Goal: Find specific page/section: Find specific page/section

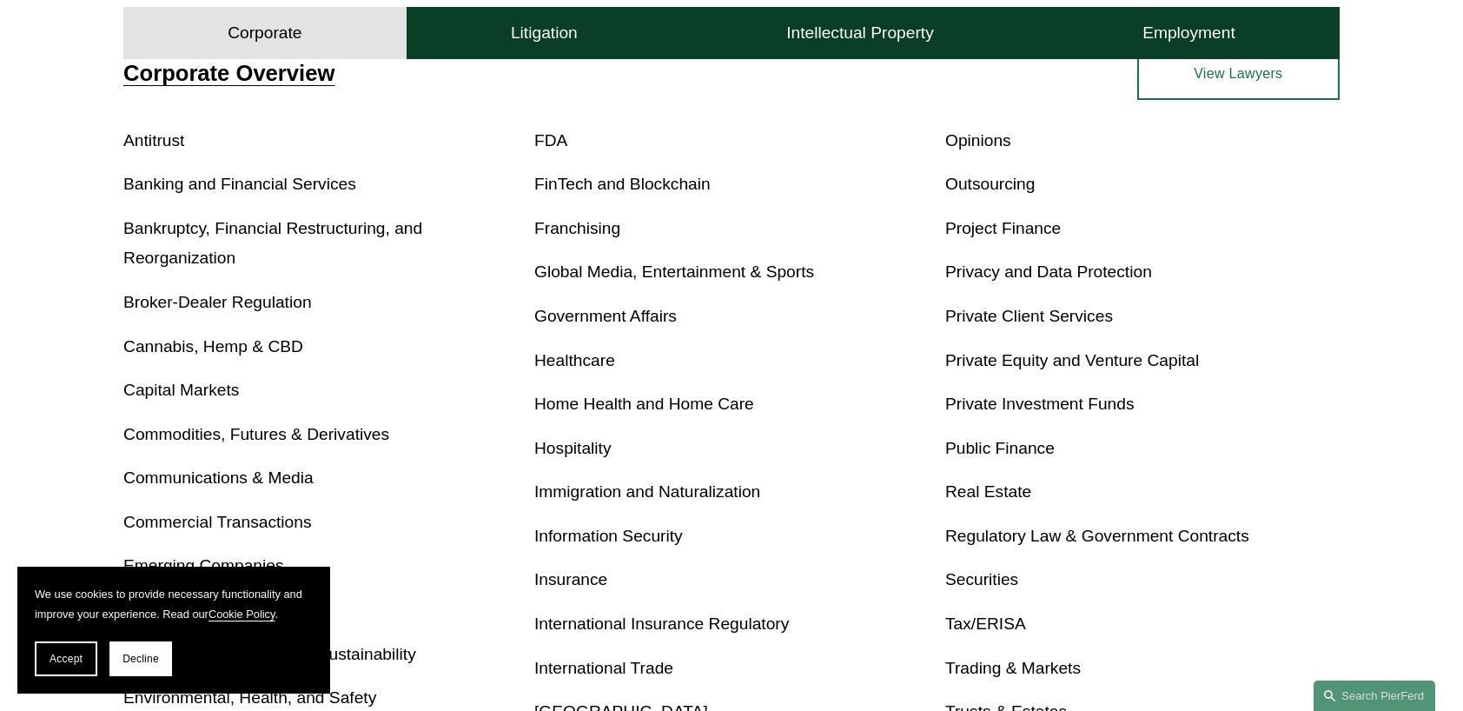
scroll to position [664, 0]
click at [1294, 283] on p "Privacy and Data Protection" at bounding box center [1143, 272] width 395 height 30
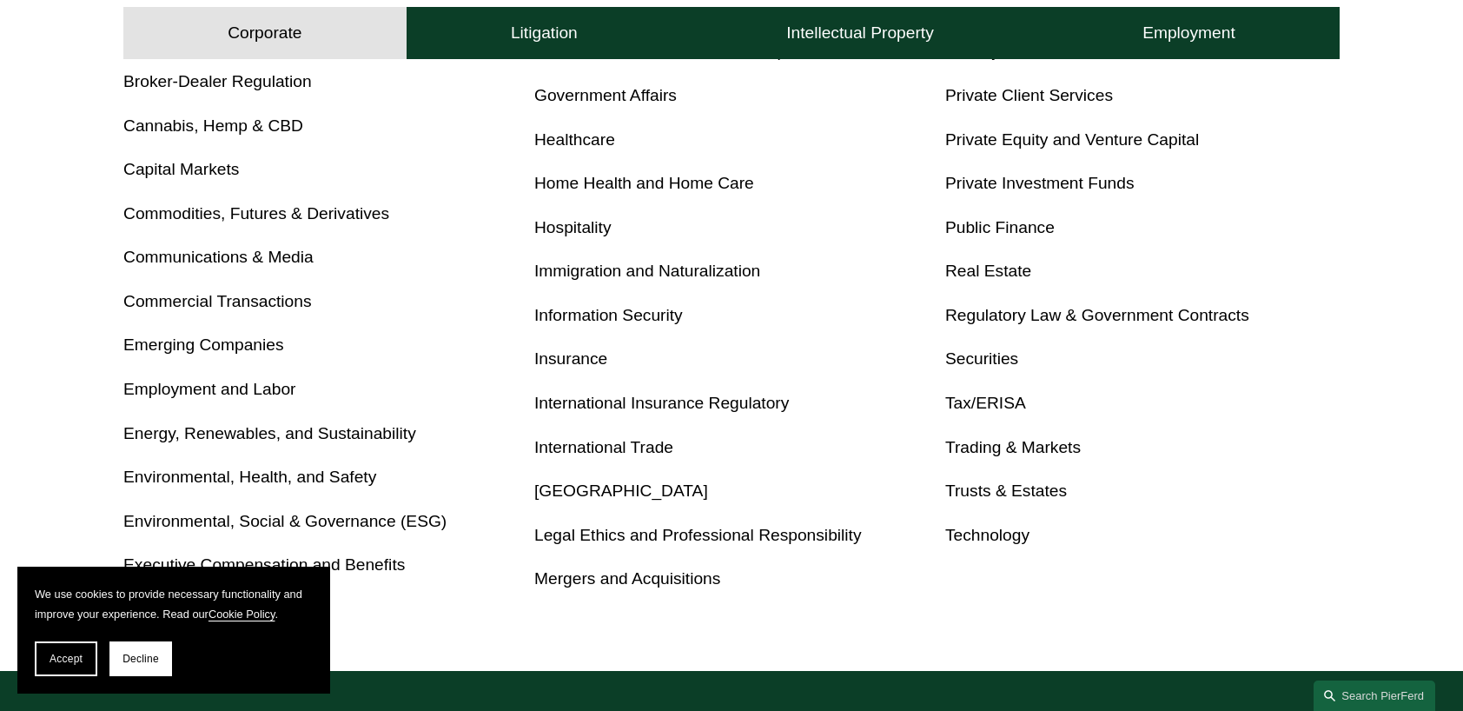
scroll to position [886, 0]
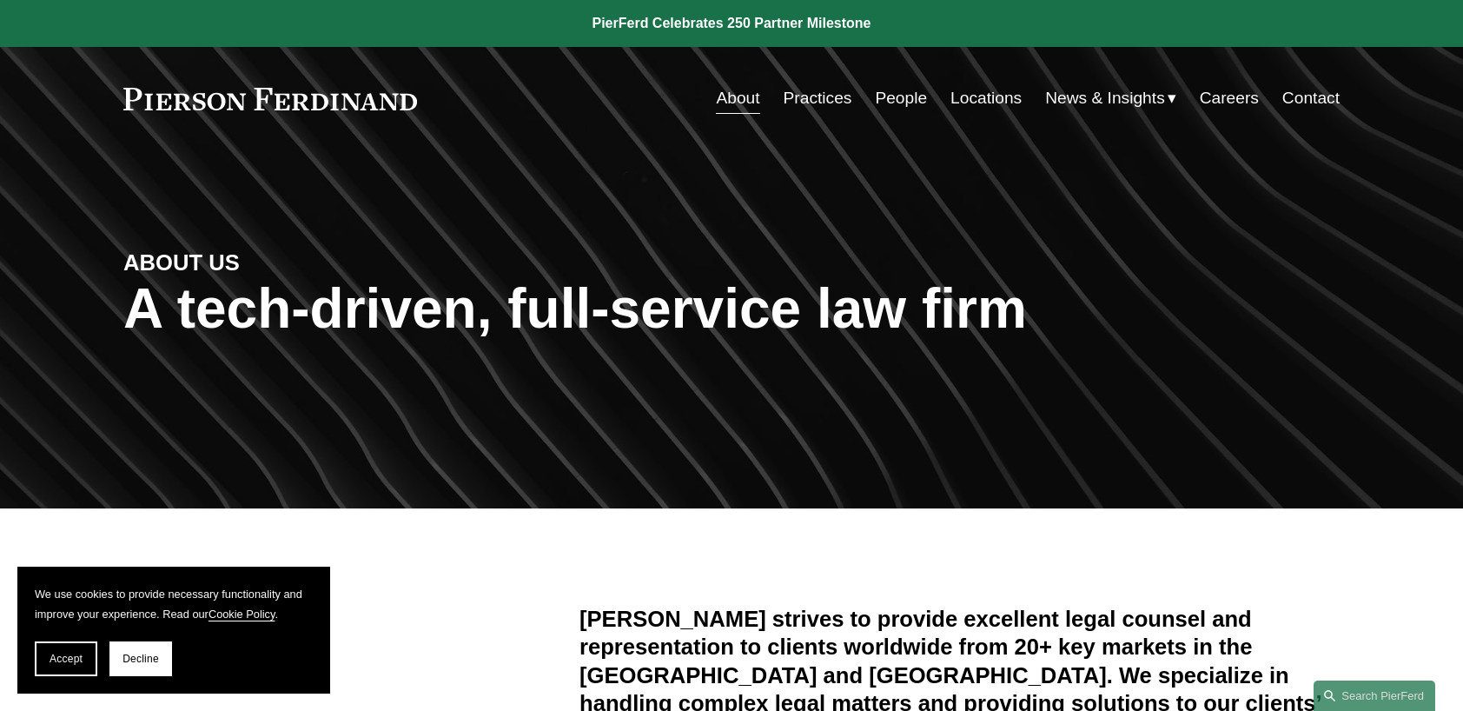
click at [816, 91] on link "Practices" at bounding box center [818, 98] width 69 height 33
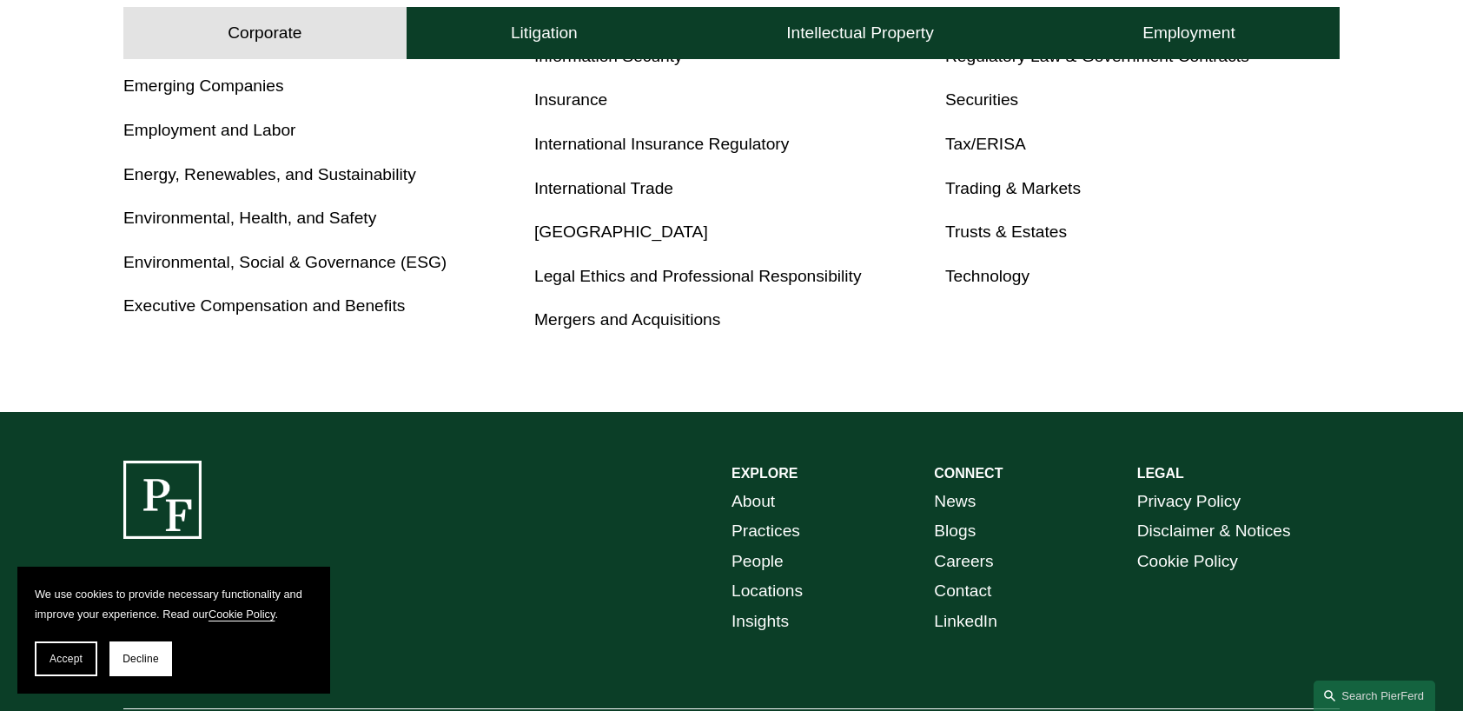
scroll to position [1125, 0]
